Goal: Information Seeking & Learning: Learn about a topic

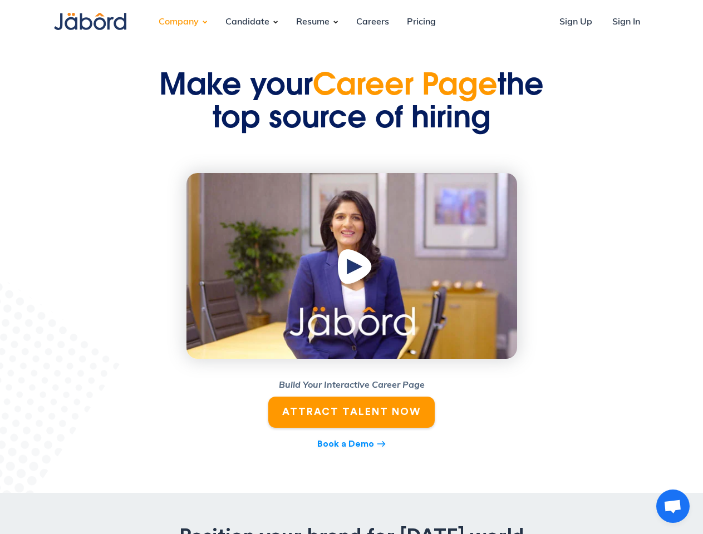
click at [179, 22] on div "Company" at bounding box center [179, 22] width 58 height 30
click at [247, 22] on div "Candidate" at bounding box center [247, 22] width 62 height 30
click at [312, 22] on div "Resume" at bounding box center [312, 22] width 51 height 30
click at [352, 266] on img "open lightbox" at bounding box center [356, 269] width 42 height 43
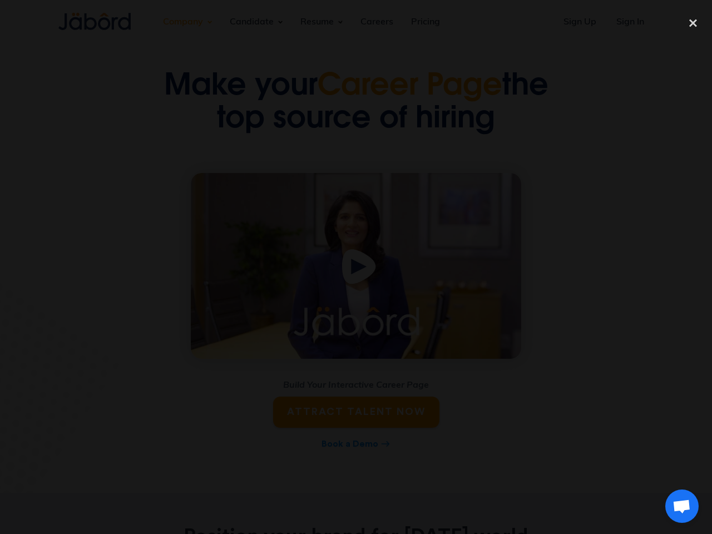
click at [673, 506] on span "Open chat" at bounding box center [682, 508] width 18 height 16
